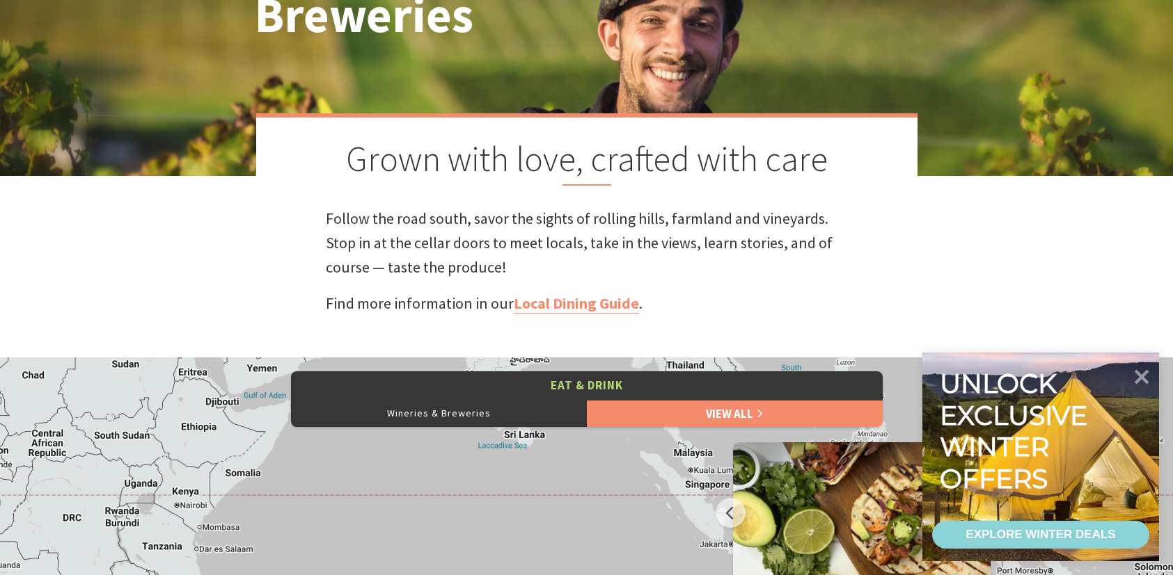
scroll to position [418, 0]
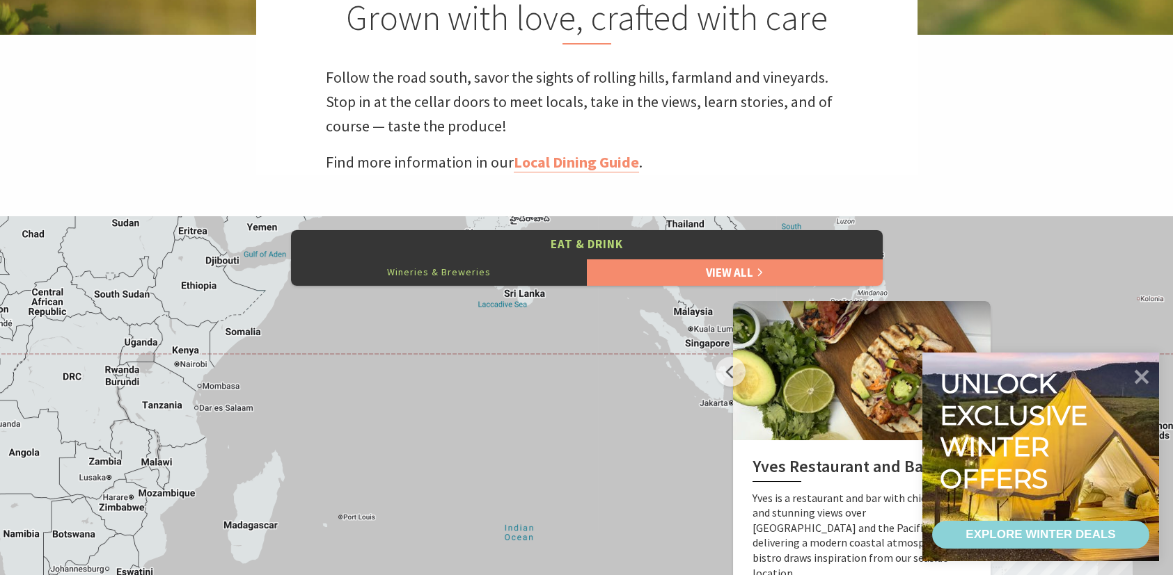
click at [434, 269] on button "Wineries & Breweries" at bounding box center [439, 272] width 296 height 28
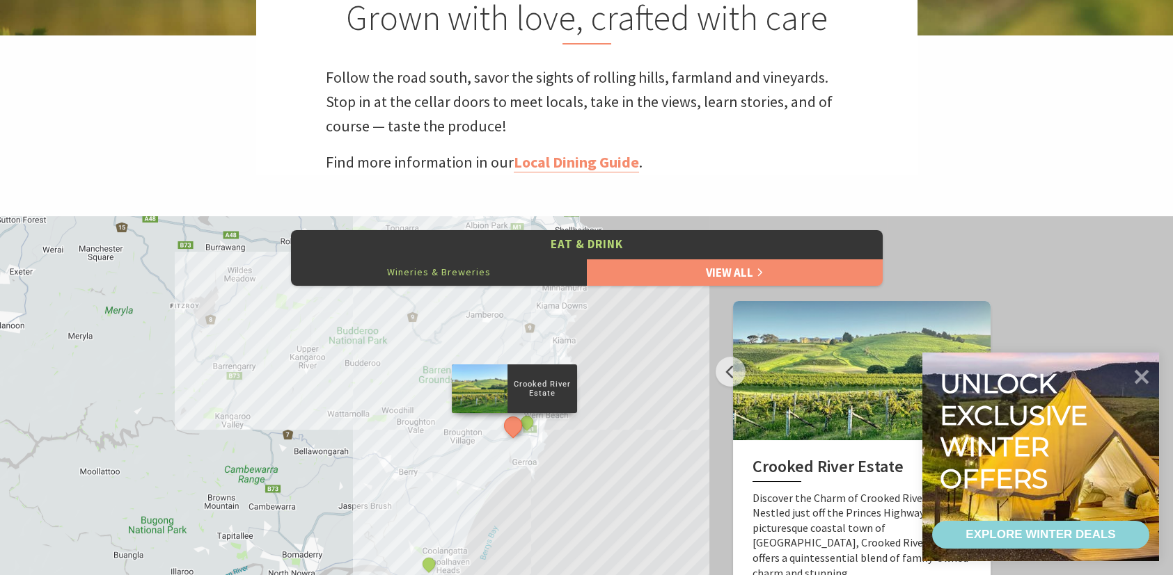
scroll to position [487, 0]
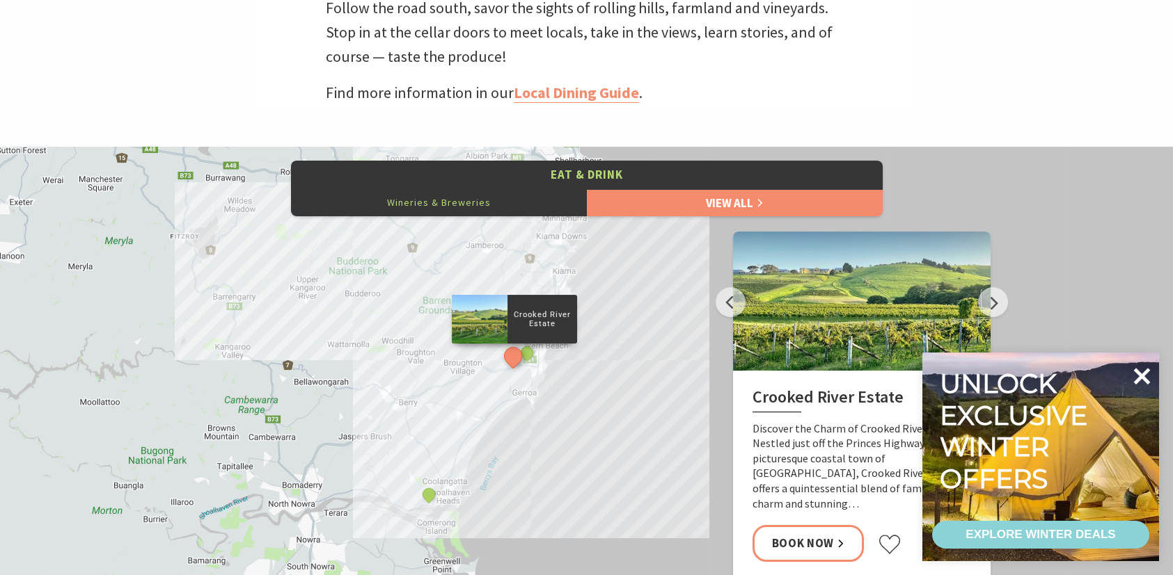
click at [1143, 376] on icon at bounding box center [1142, 376] width 17 height 17
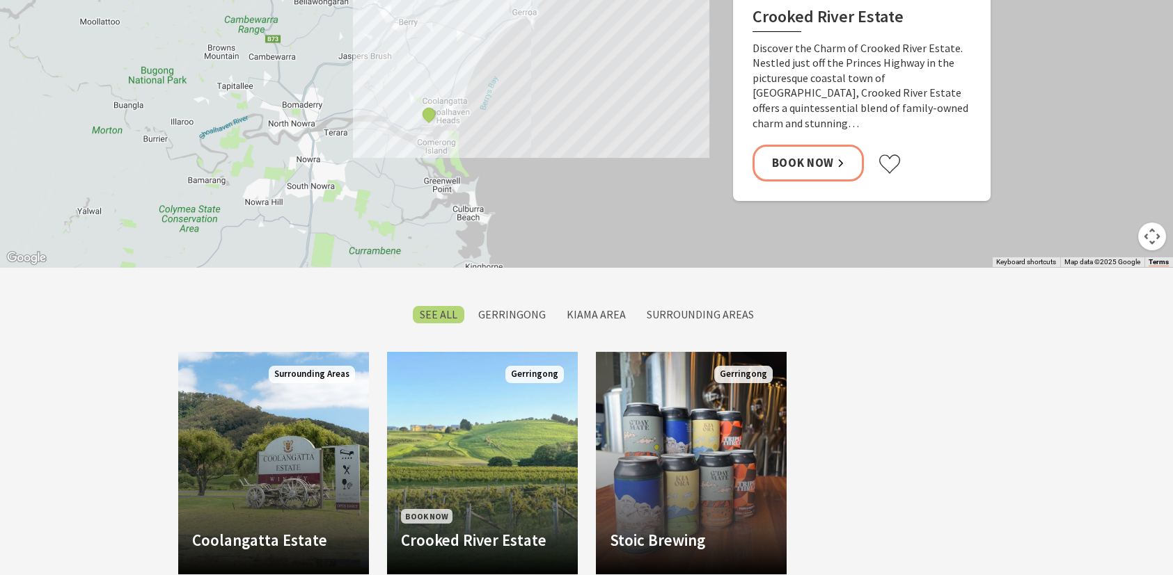
scroll to position [905, 0]
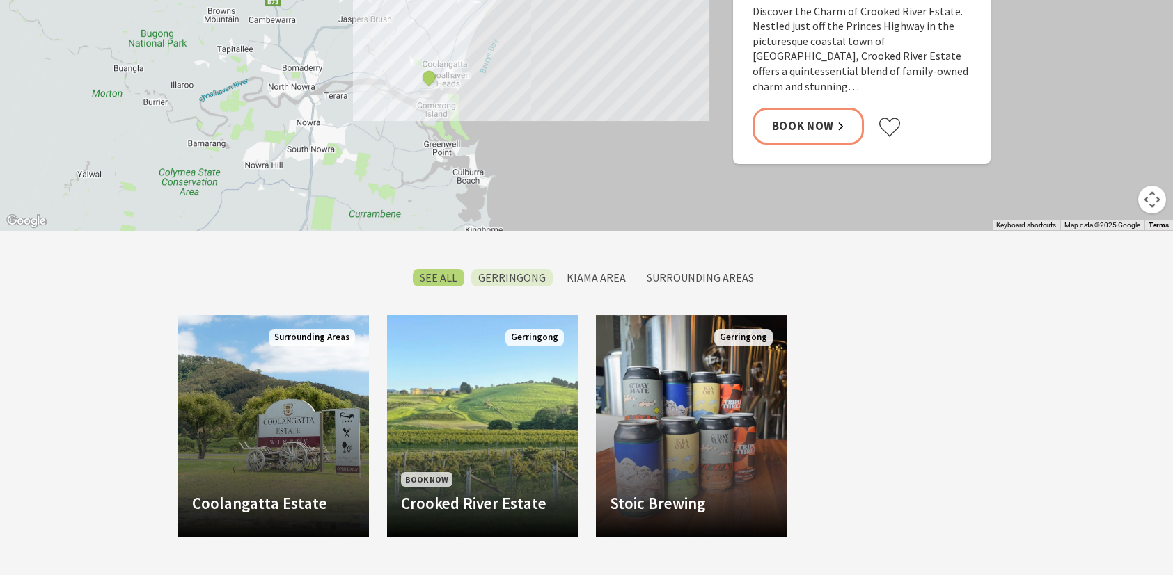
click at [520, 274] on label "Gerringong" at bounding box center [511, 277] width 81 height 17
click at [0, 0] on input "Gerringong" at bounding box center [0, 0] width 0 height 0
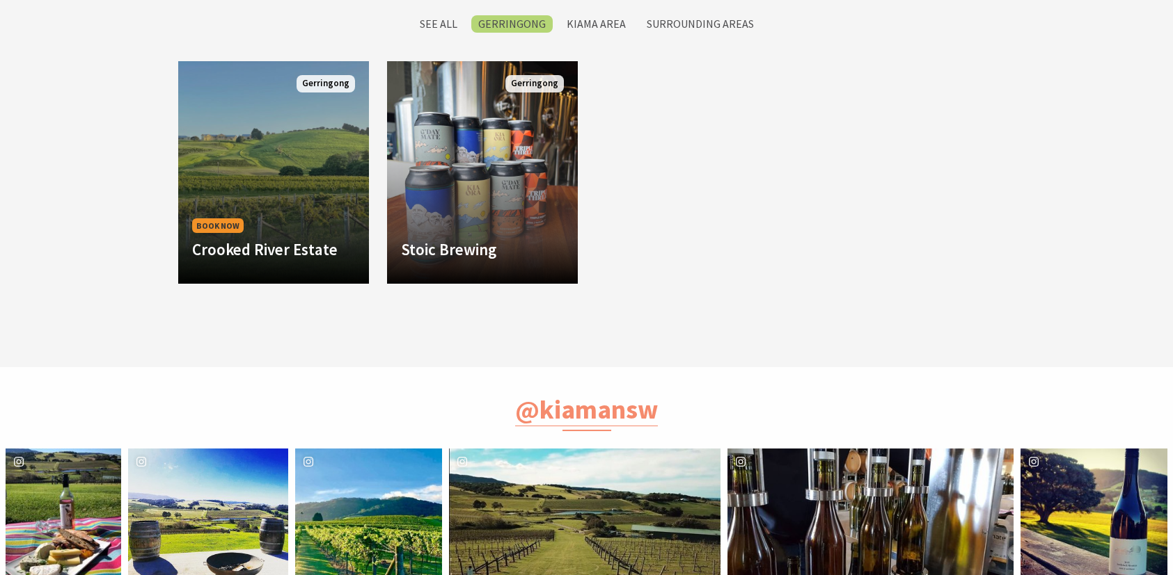
scroll to position [633, 0]
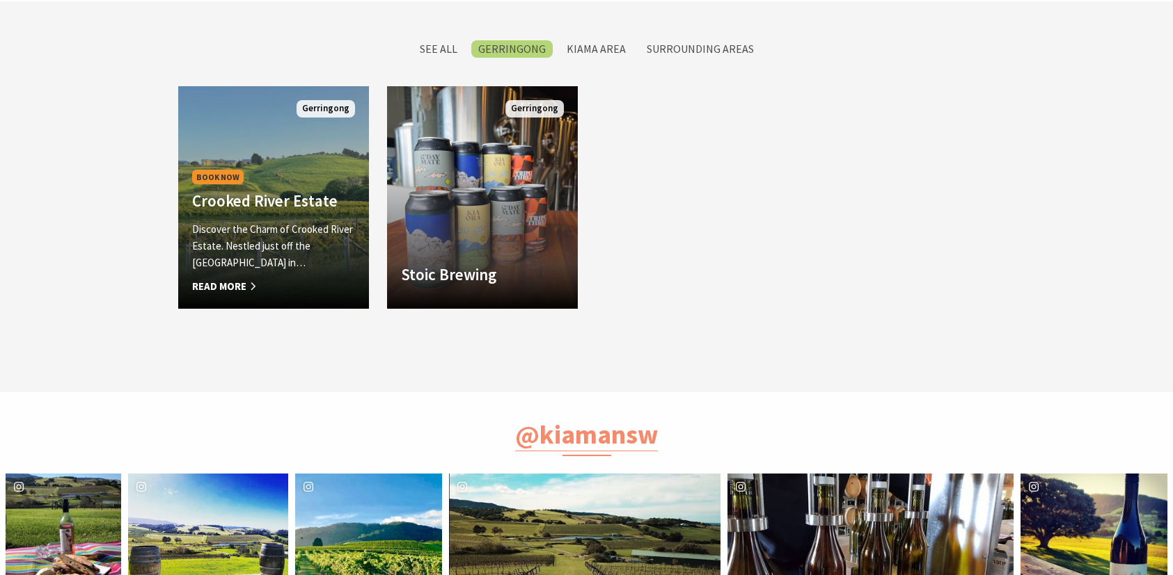
click at [318, 167] on div "Book Now Crooked River Estate Discover the Charm of Crooked River Estate. Nestl…" at bounding box center [273, 231] width 191 height 128
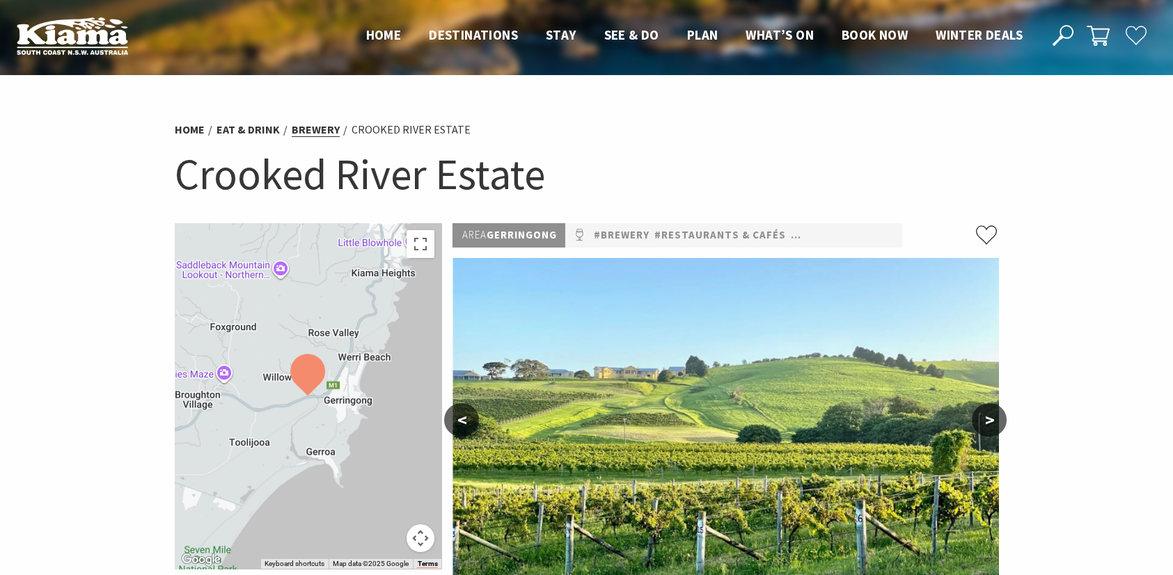
click at [301, 129] on link "brewery" at bounding box center [316, 129] width 48 height 15
